Goal: Find specific page/section: Find specific page/section

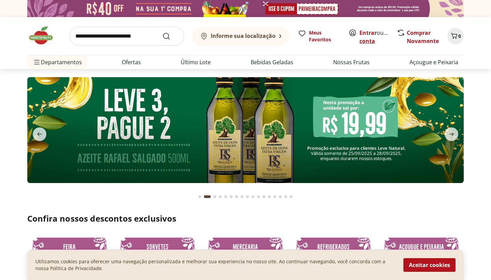
scroll to position [8, 0]
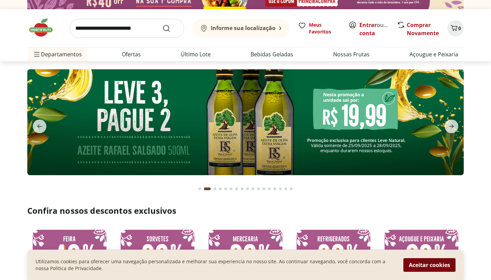
click at [435, 265] on button "Aceitar cookies" at bounding box center [430, 265] width 52 height 14
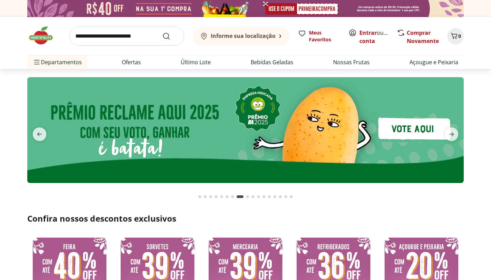
scroll to position [0, 0]
click at [266, 34] on b "Informe sua localização" at bounding box center [243, 36] width 65 height 8
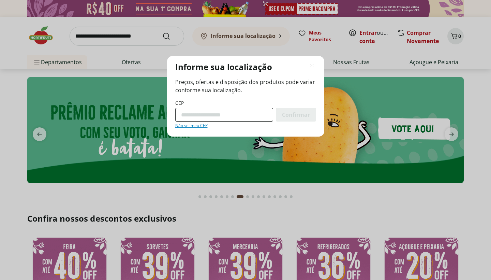
click at [232, 112] on input "CEP" at bounding box center [224, 115] width 98 height 14
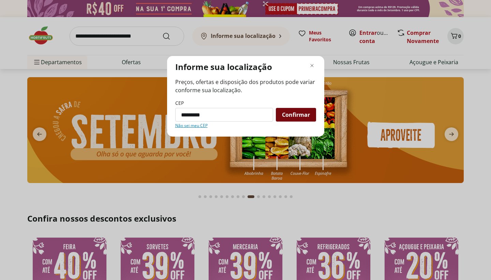
type input "*********"
click at [295, 116] on span "Confirmar" at bounding box center [296, 114] width 28 height 5
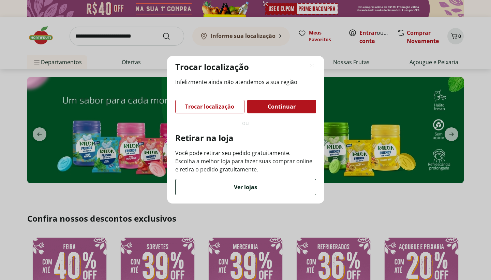
click at [246, 188] on span "Ver lojas" at bounding box center [245, 186] width 23 height 5
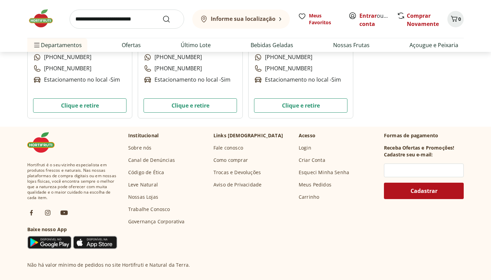
scroll to position [2141, 0]
